Goal: Task Accomplishment & Management: Manage account settings

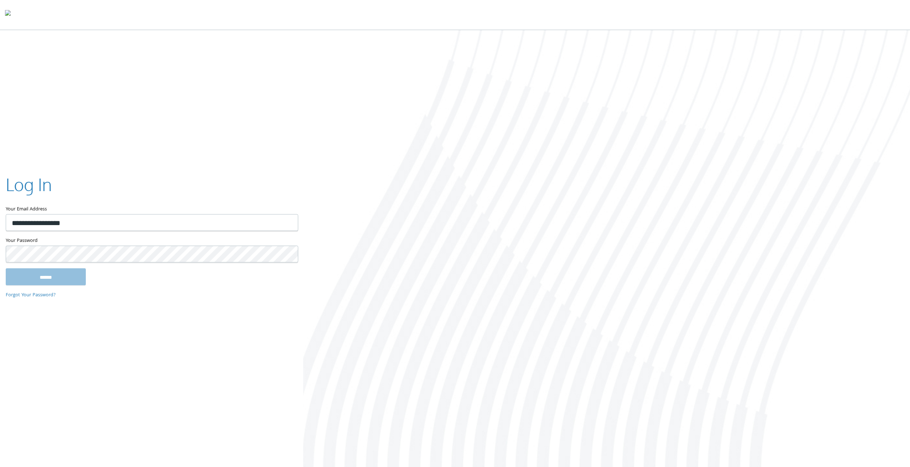
type input "**********"
click at [6, 268] on input "******" at bounding box center [46, 276] width 80 height 17
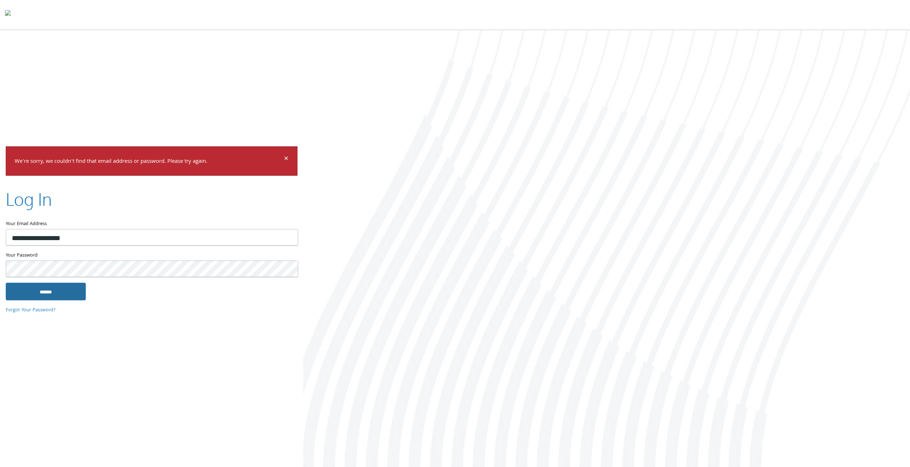
click at [70, 291] on input "******" at bounding box center [46, 291] width 80 height 17
